Goal: Navigation & Orientation: Understand site structure

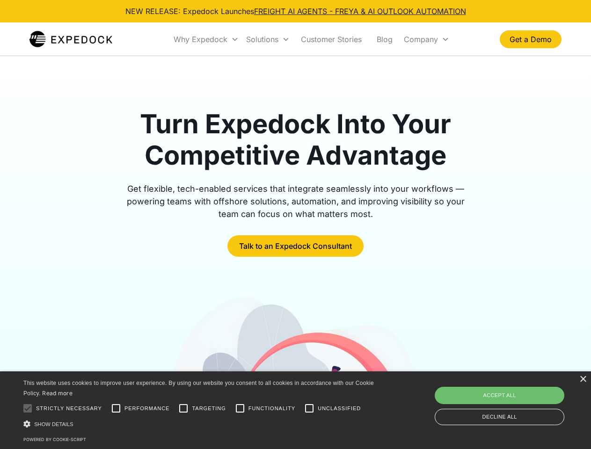
click at [206, 39] on div "Why Expedock" at bounding box center [200, 39] width 54 height 9
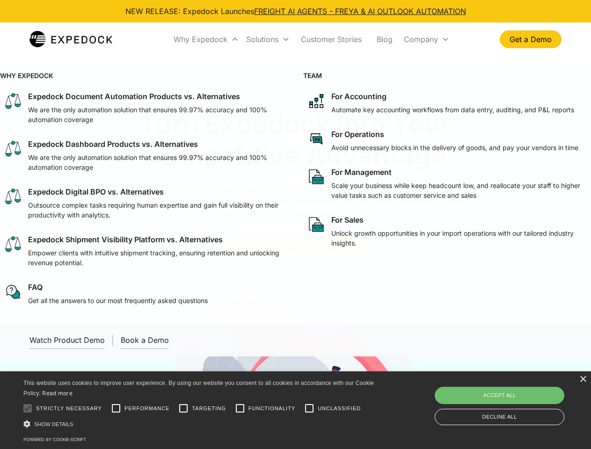
click at [267, 39] on div "Solutions" at bounding box center [262, 39] width 32 height 9
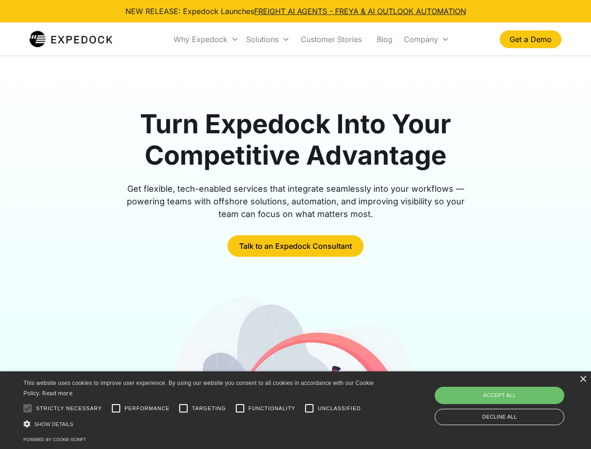
click at [426, 39] on div "Company" at bounding box center [420, 39] width 34 height 9
click at [28, 408] on div at bounding box center [27, 408] width 19 height 19
click at [116, 408] on input "Performance" at bounding box center [116, 408] width 19 height 19
checkbox input "true"
click at [183, 408] on input "Targeting" at bounding box center [183, 408] width 19 height 19
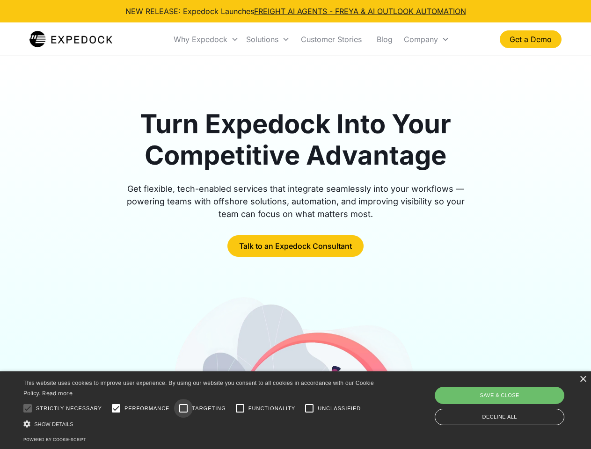
checkbox input "true"
click at [240, 408] on input "Functionality" at bounding box center [239, 408] width 19 height 19
checkbox input "true"
click at [309, 408] on input "Unclassified" at bounding box center [309, 408] width 19 height 19
checkbox input "true"
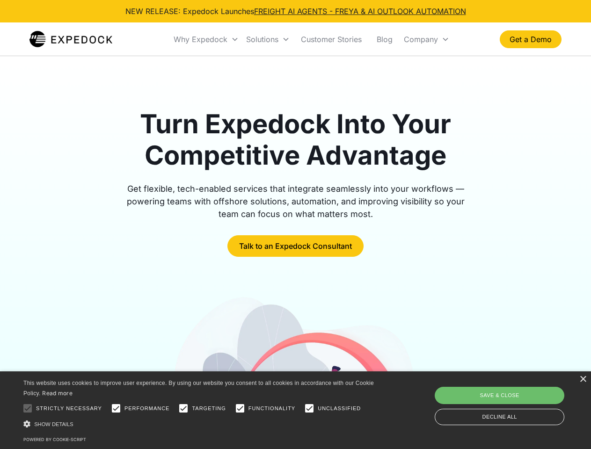
click at [200, 424] on div "Show details Hide details" at bounding box center [199, 424] width 353 height 10
